Goal: Information Seeking & Learning: Learn about a topic

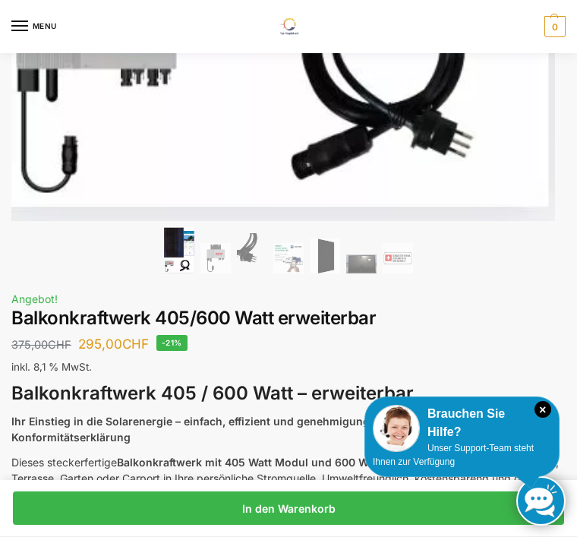
scroll to position [712, 0]
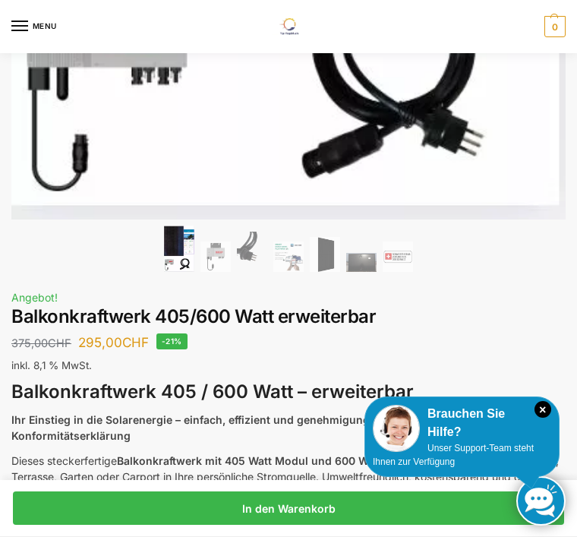
click at [530, 401] on h3 "Balkonkraftwerk 405 / 600 Watt – erweiterbar" at bounding box center [288, 392] width 555 height 27
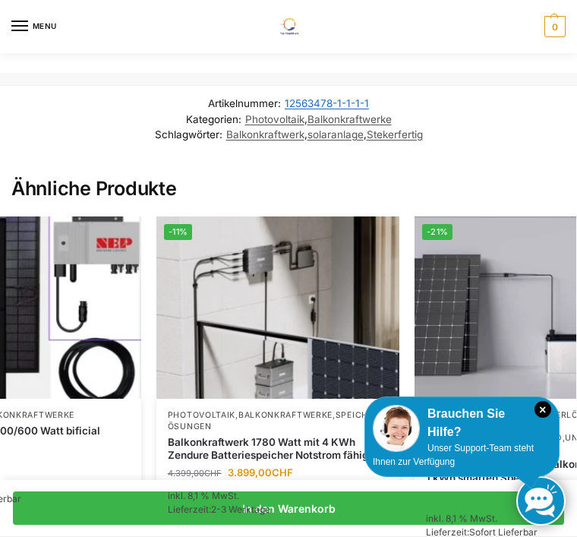
scroll to position [0, 364]
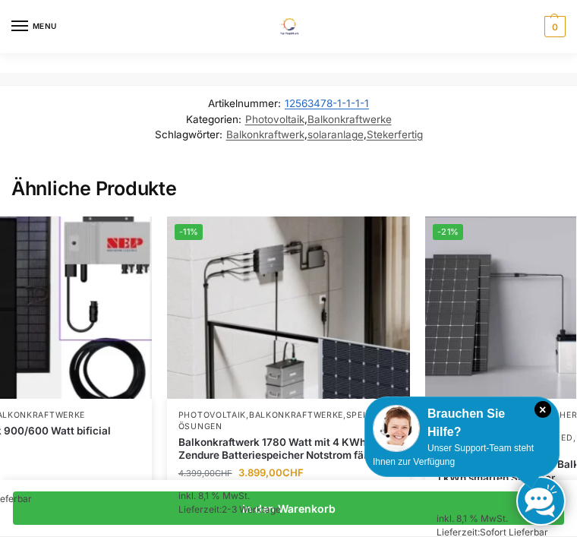
click at [489, 364] on img at bounding box center [546, 308] width 243 height 182
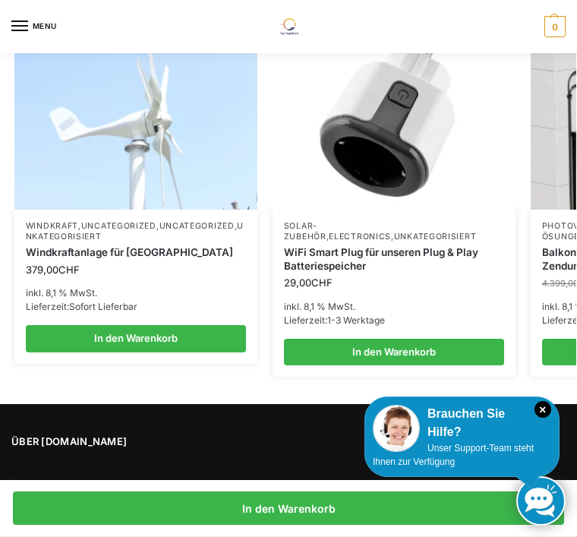
click at [163, 186] on img at bounding box center [135, 118] width 243 height 182
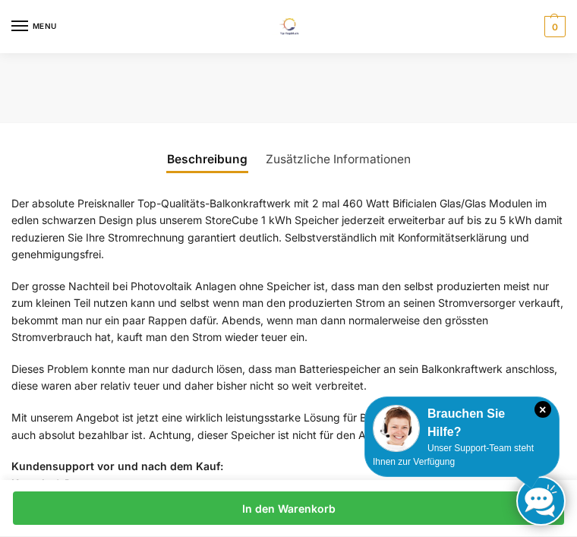
scroll to position [1148, 0]
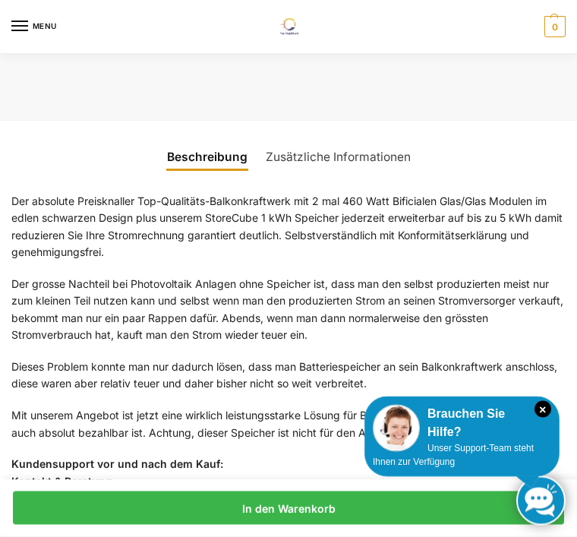
click at [375, 150] on link "Zusätzliche Informationen" at bounding box center [338, 158] width 163 height 36
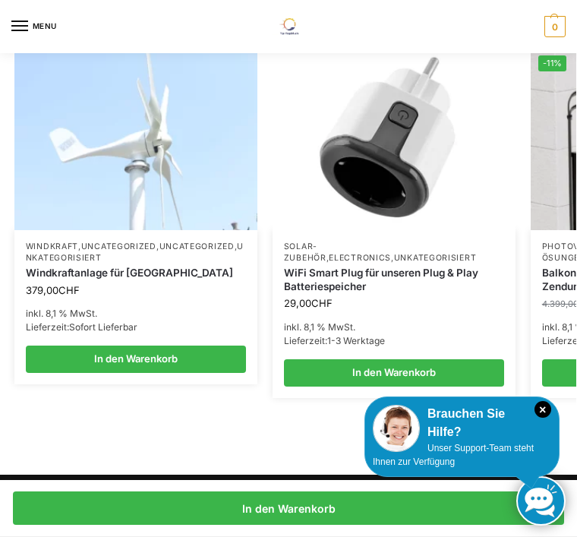
scroll to position [1497, 0]
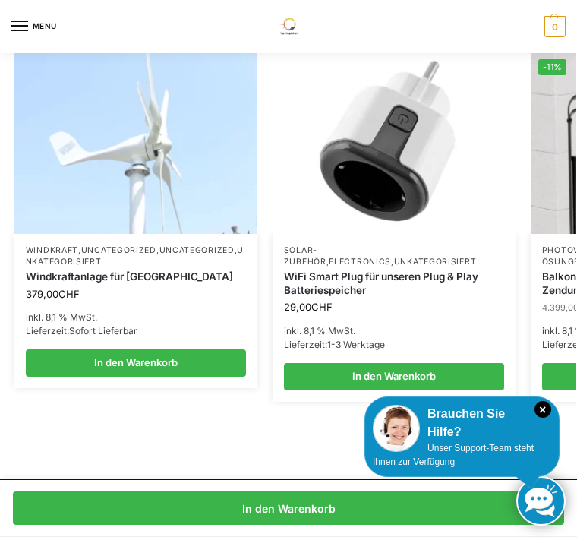
click at [405, 169] on img at bounding box center [394, 143] width 243 height 182
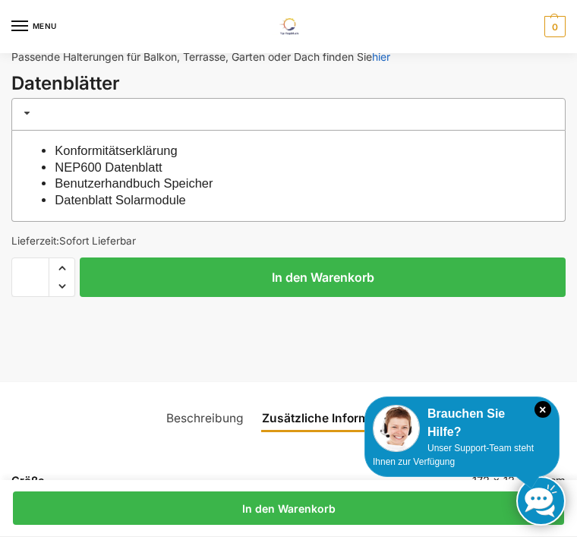
scroll to position [891, 0]
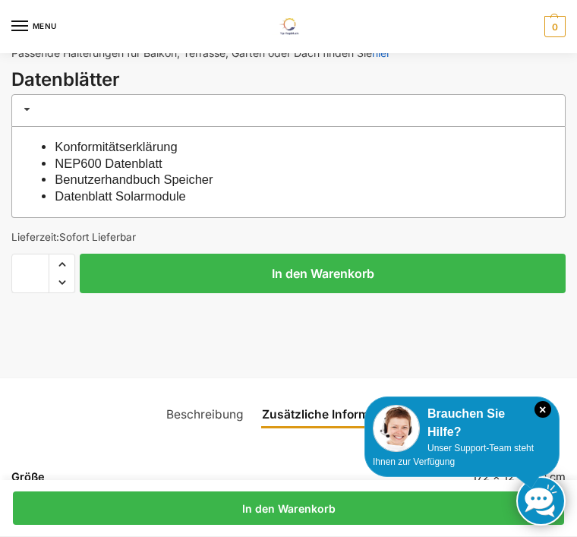
click at [122, 181] on link "Benutzerhandbuch Speicher" at bounding box center [134, 179] width 158 height 14
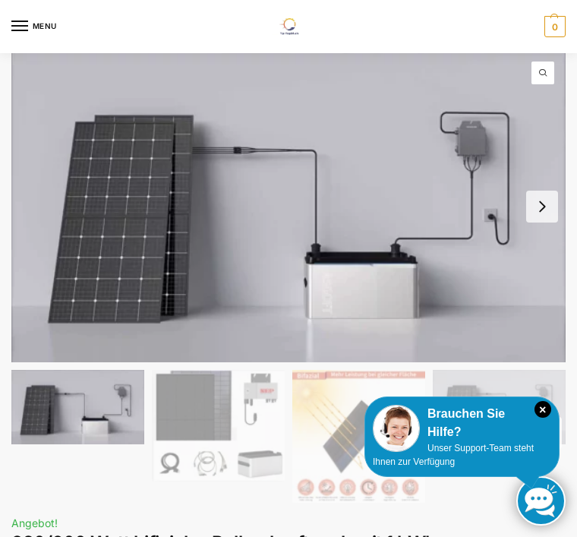
scroll to position [29, 0]
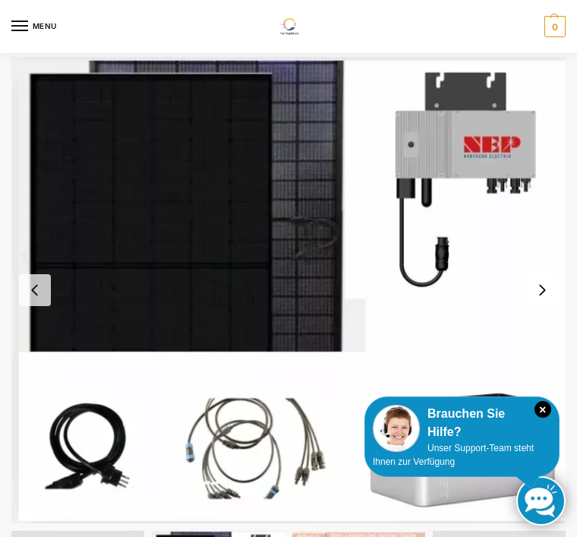
click at [546, 298] on button "Next slide" at bounding box center [542, 290] width 32 height 32
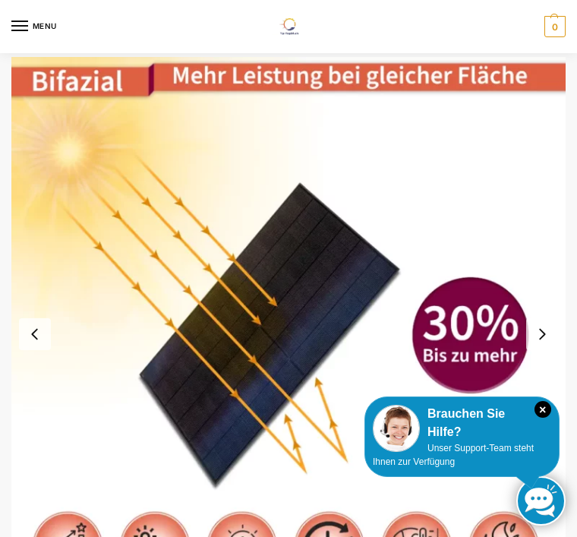
click at [544, 331] on button "Next slide" at bounding box center [542, 334] width 32 height 32
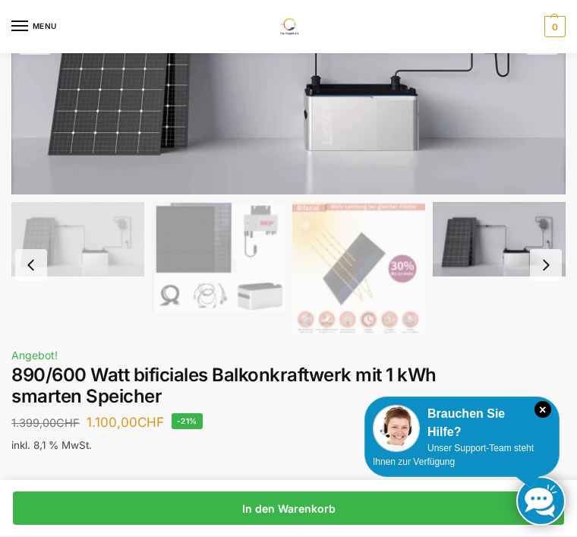
scroll to position [203, 0]
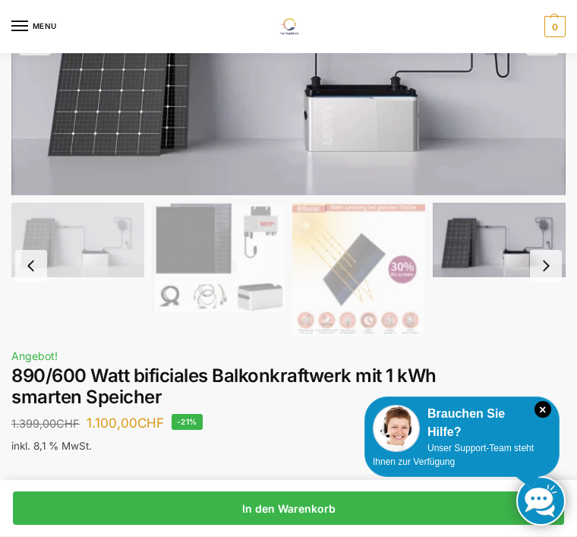
click at [553, 264] on button "Next slide" at bounding box center [546, 266] width 32 height 32
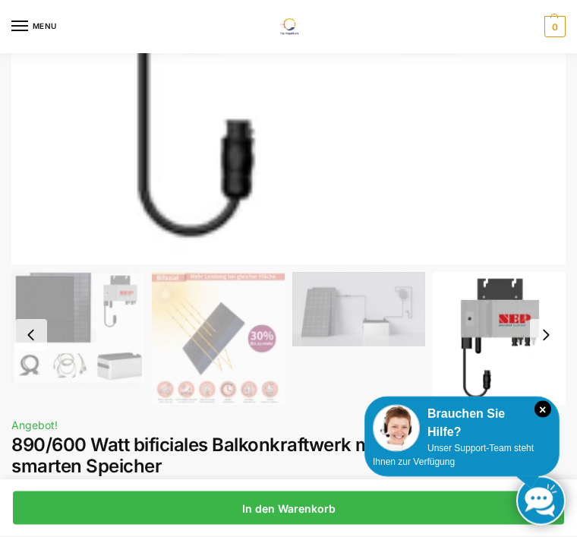
scroll to position [397, 0]
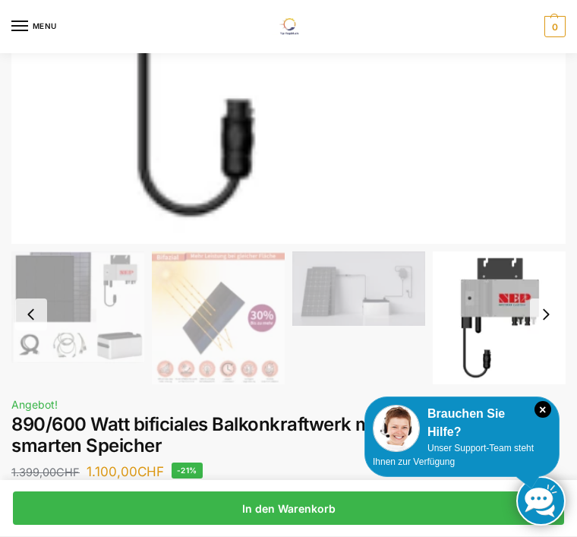
click at [545, 315] on button "Next slide" at bounding box center [546, 315] width 32 height 32
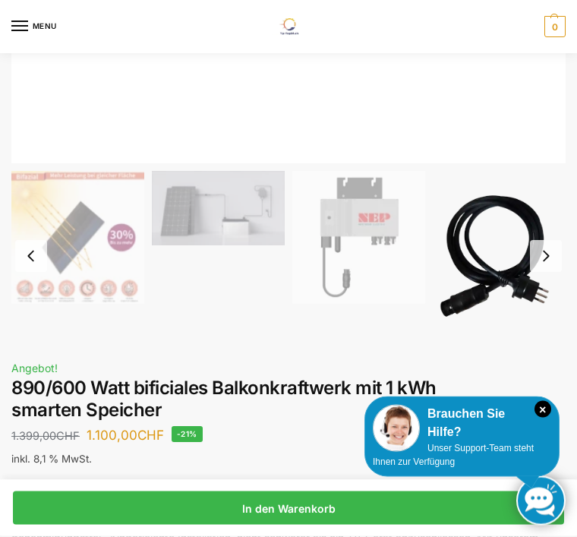
click at [550, 254] on button "Next slide" at bounding box center [546, 257] width 32 height 32
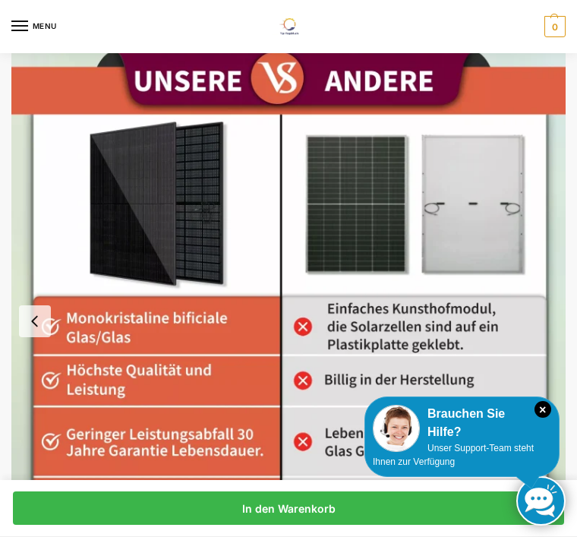
scroll to position [0, 0]
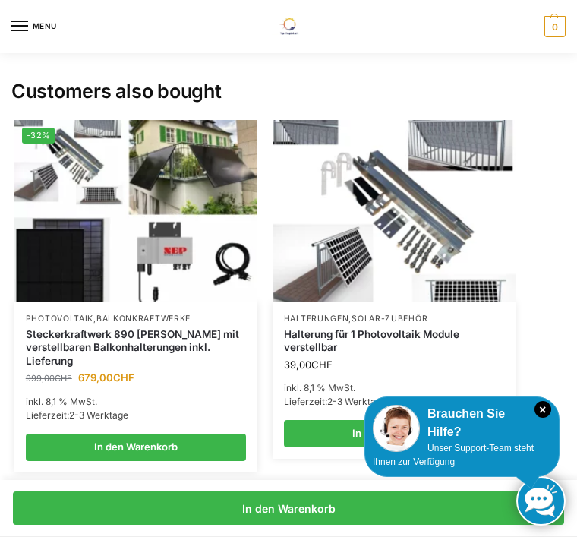
scroll to position [4265, 0]
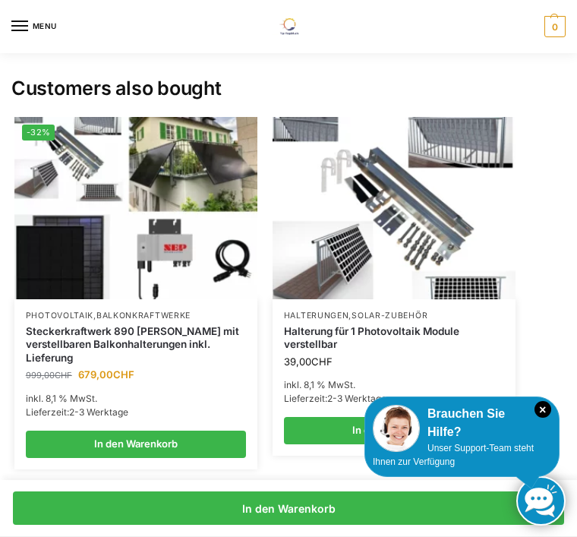
click at [197, 180] on img at bounding box center [135, 208] width 243 height 182
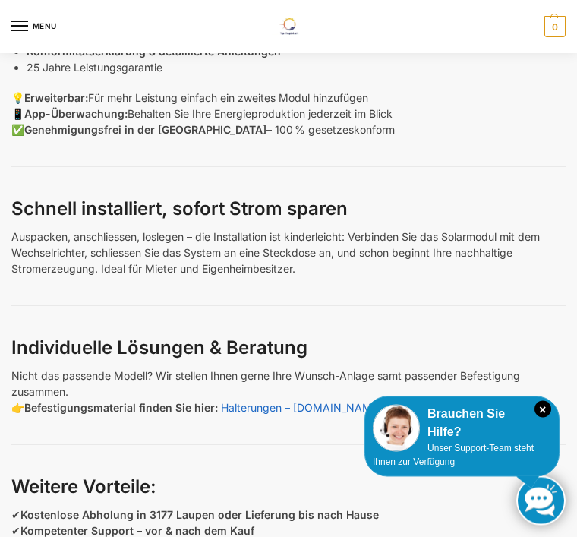
scroll to position [53, 0]
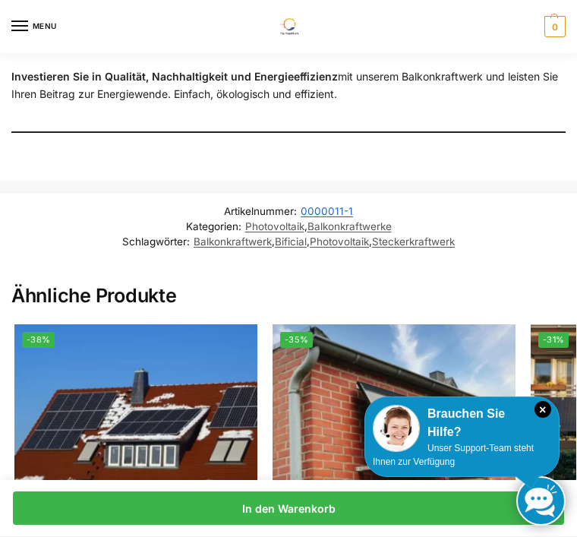
scroll to position [2419, 0]
